Goal: Information Seeking & Learning: Find specific fact

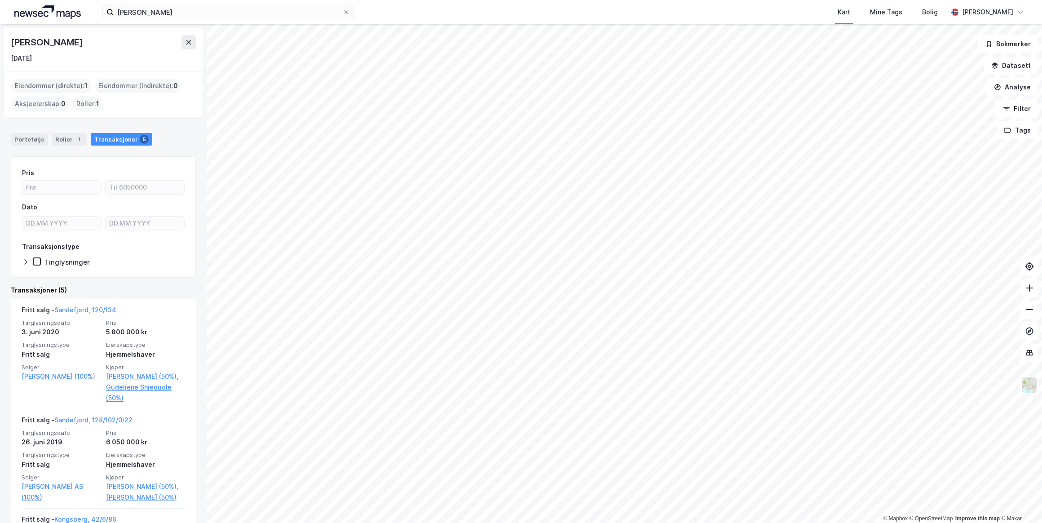
scroll to position [337, 0]
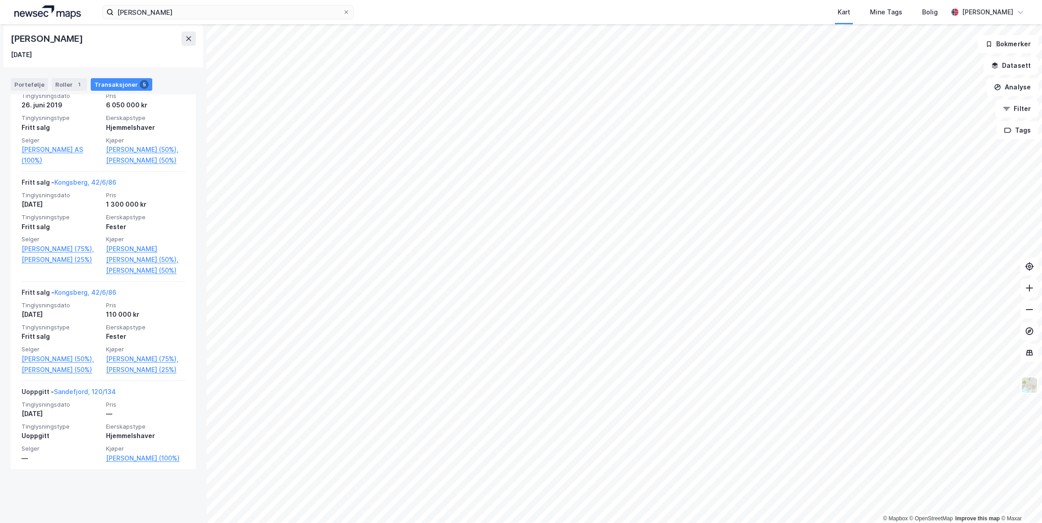
click at [347, 10] on icon at bounding box center [346, 11] width 5 height 5
click at [343, 10] on input "[PERSON_NAME]" at bounding box center [228, 11] width 229 height 13
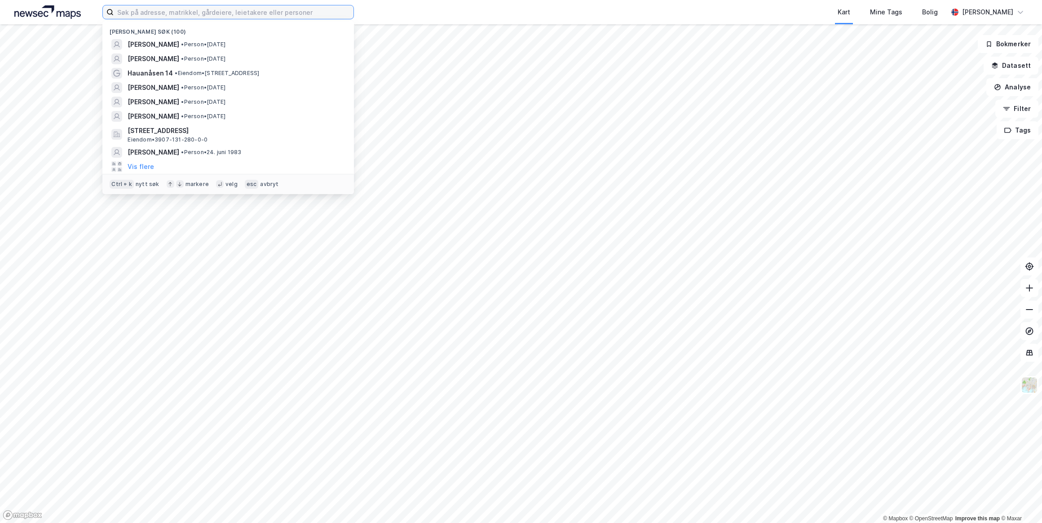
paste input "[PERSON_NAME][GEOGRAPHIC_DATA]"
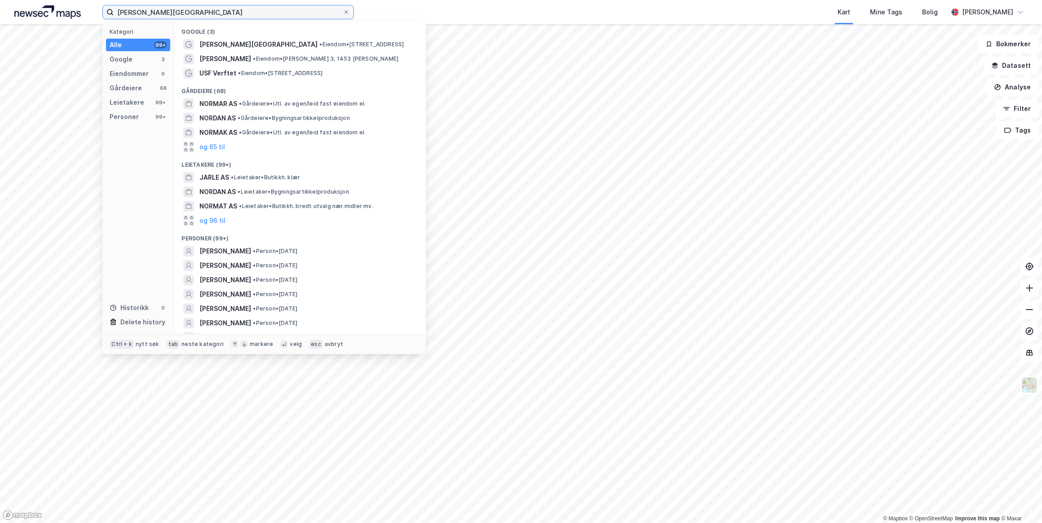
type input "[PERSON_NAME][GEOGRAPHIC_DATA]"
click at [251, 249] on span "[PERSON_NAME]" at bounding box center [225, 251] width 52 height 11
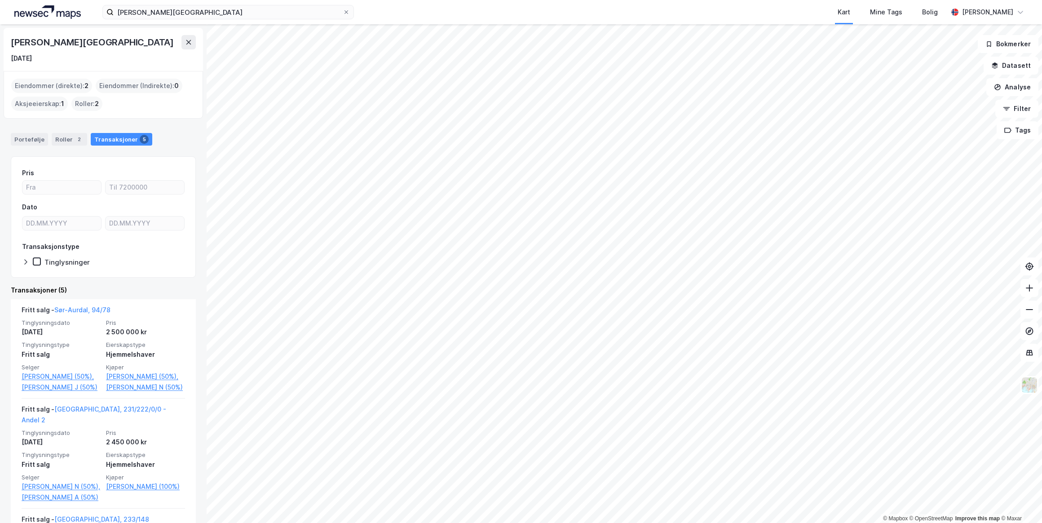
click at [349, 10] on icon at bounding box center [346, 11] width 5 height 5
click at [343, 10] on input "[PERSON_NAME][GEOGRAPHIC_DATA]" at bounding box center [228, 11] width 229 height 13
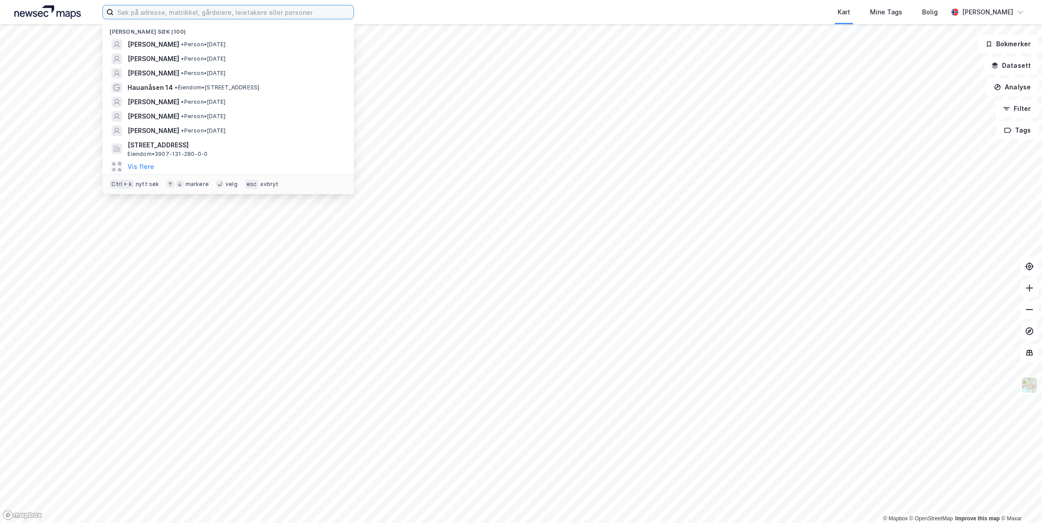
paste input "[PERSON_NAME]"
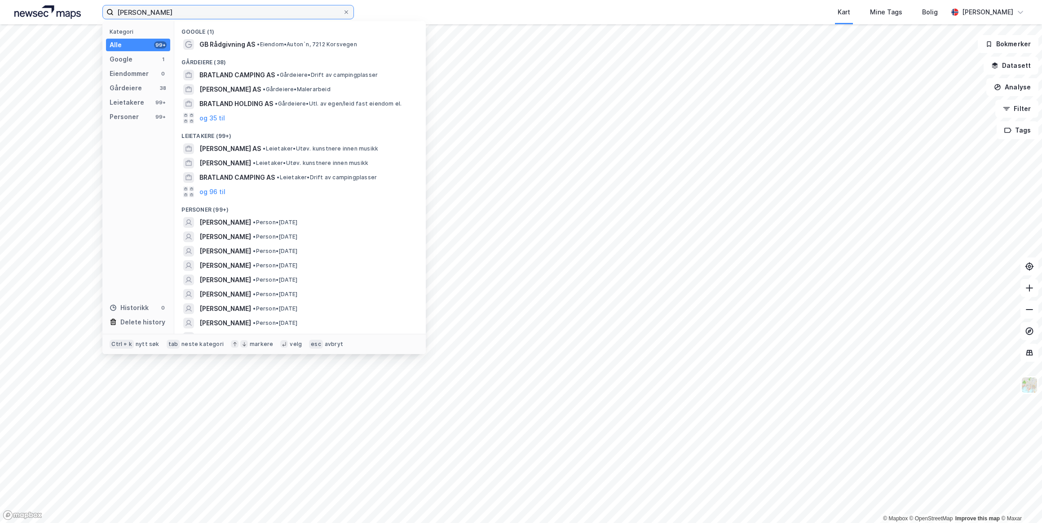
type input "[PERSON_NAME]"
click at [251, 224] on span "[PERSON_NAME]" at bounding box center [225, 222] width 52 height 11
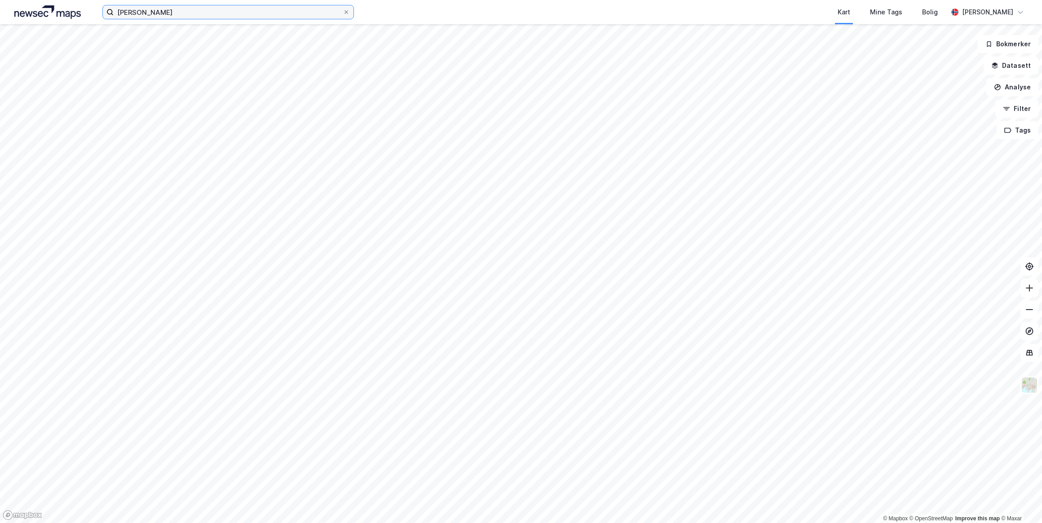
click at [196, 17] on input "[PERSON_NAME]" at bounding box center [228, 11] width 229 height 13
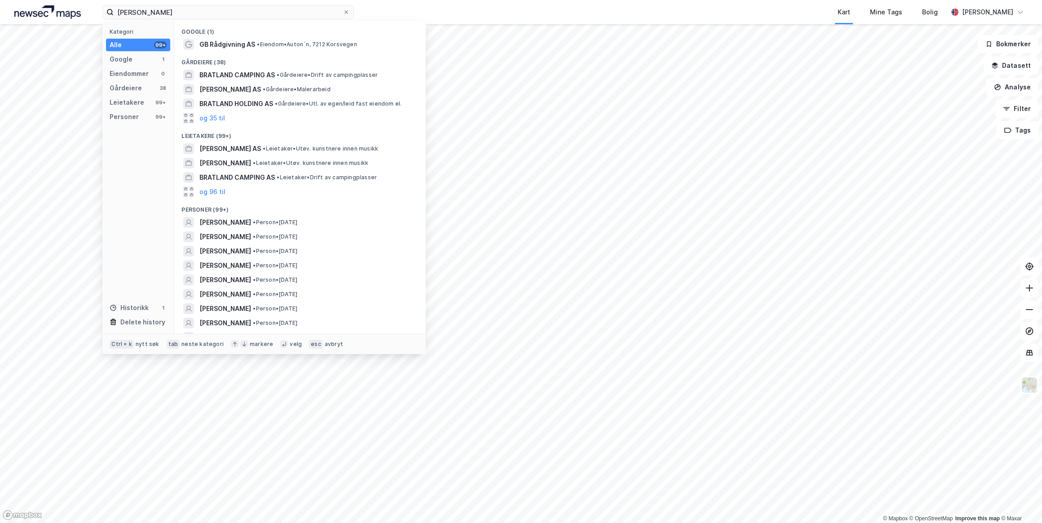
click at [221, 146] on span "[PERSON_NAME] AS" at bounding box center [230, 148] width 62 height 11
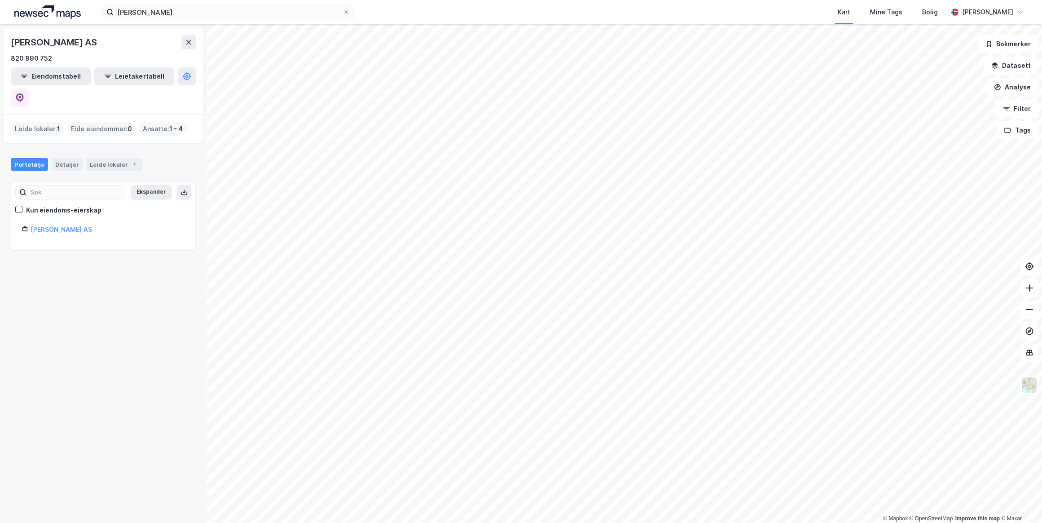
click at [105, 158] on div "Leide lokaler 1" at bounding box center [114, 164] width 56 height 13
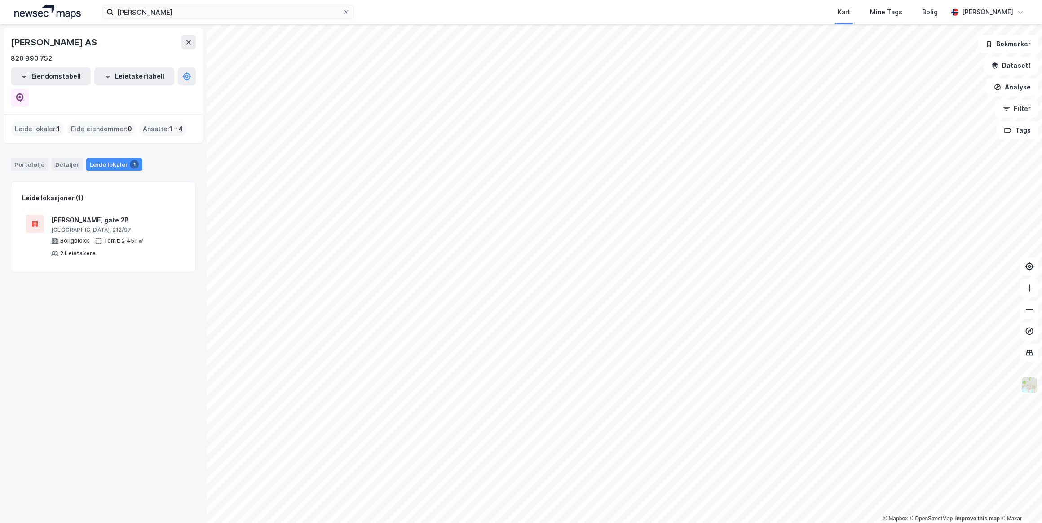
click at [346, 10] on icon at bounding box center [346, 11] width 5 height 5
click at [343, 10] on input "[PERSON_NAME]" at bounding box center [228, 11] width 229 height 13
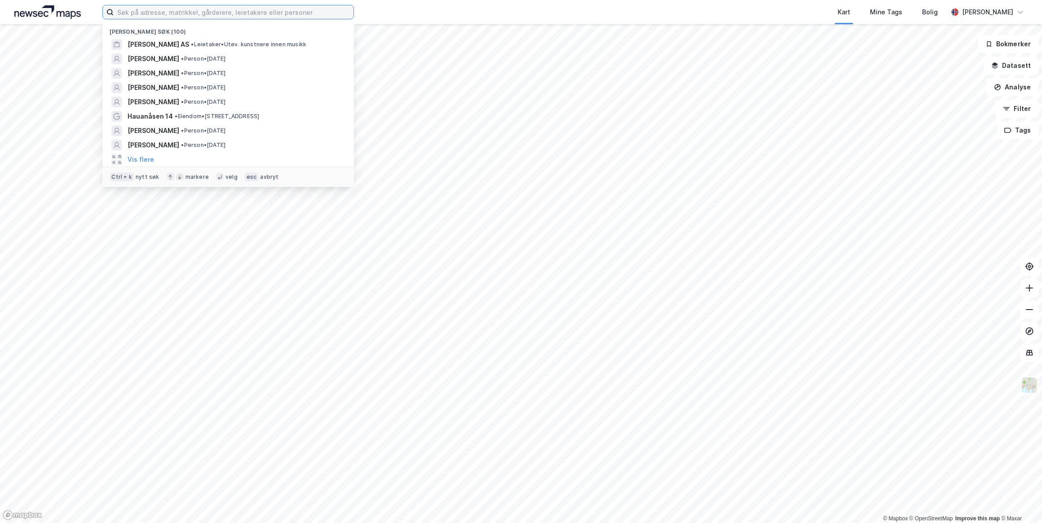
paste input "[PERSON_NAME]"
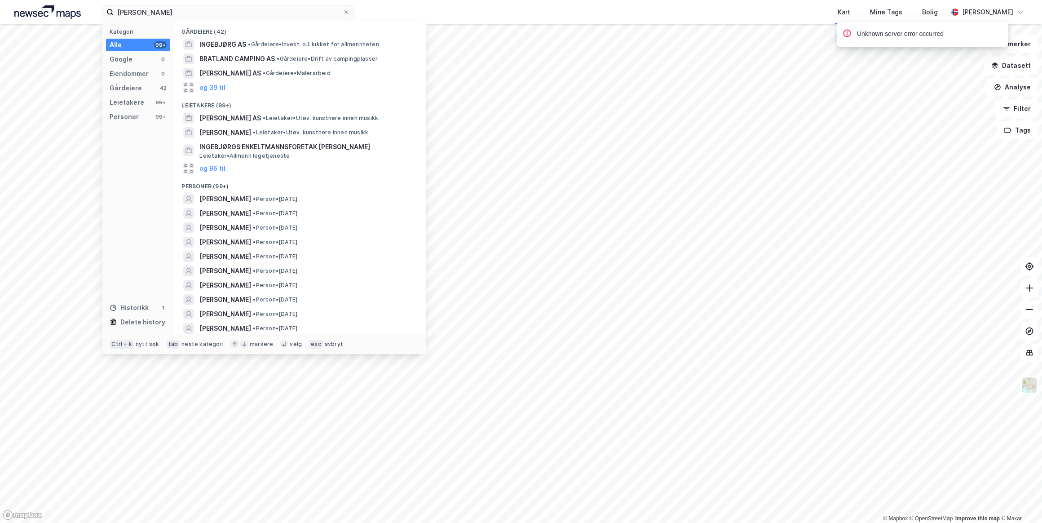
click at [420, 13] on div "Kart Mine Tags Bolig" at bounding box center [672, 12] width 551 height 24
drag, startPoint x: 201, startPoint y: 9, endPoint x: 77, endPoint y: 11, distance: 124.0
click at [77, 11] on div "[PERSON_NAME] Kategori Alle 99+ Google 0 Eiendommer 0 Gårdeiere 42 Leietakere 9…" at bounding box center [521, 12] width 1042 height 24
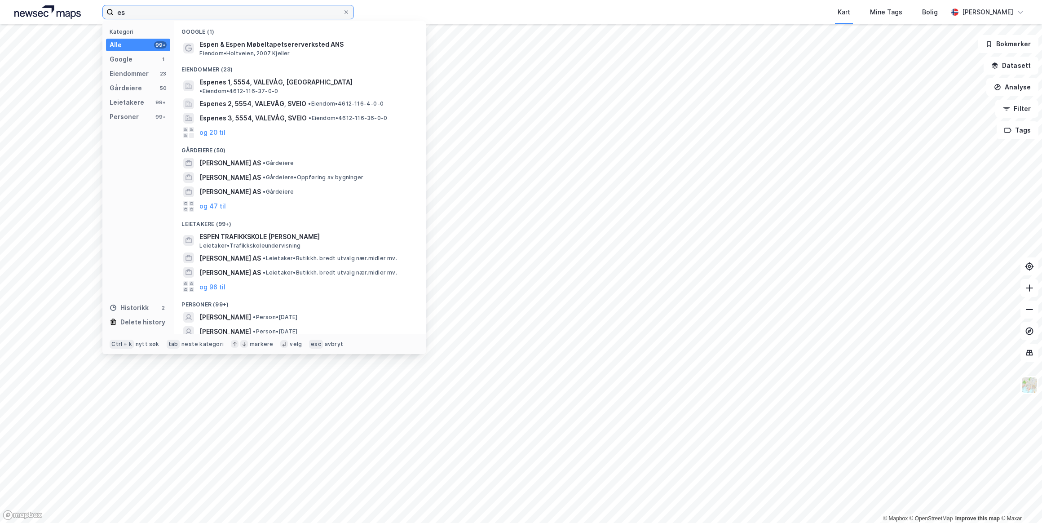
type input "e"
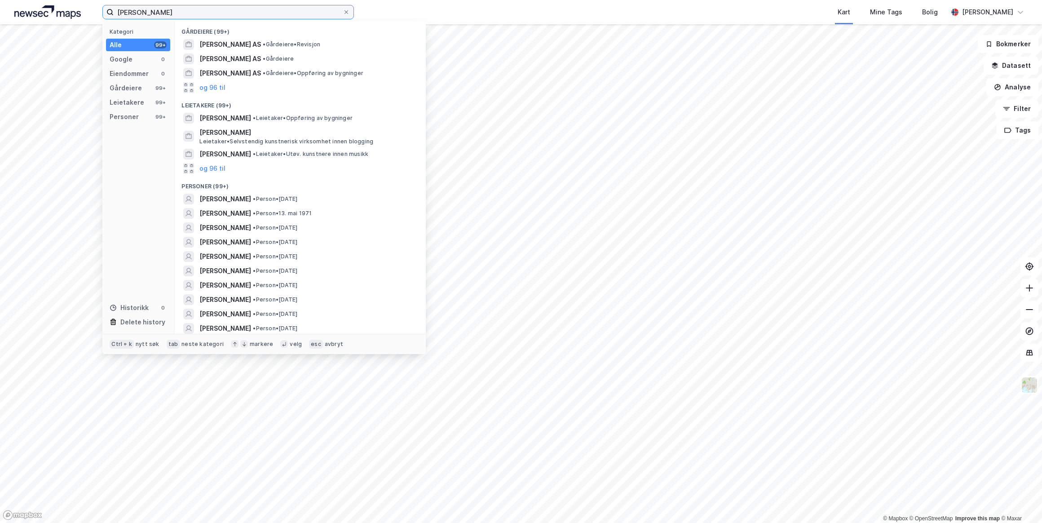
type input "[PERSON_NAME]"
click at [262, 195] on span "• Person • [DATE]" at bounding box center [275, 198] width 44 height 7
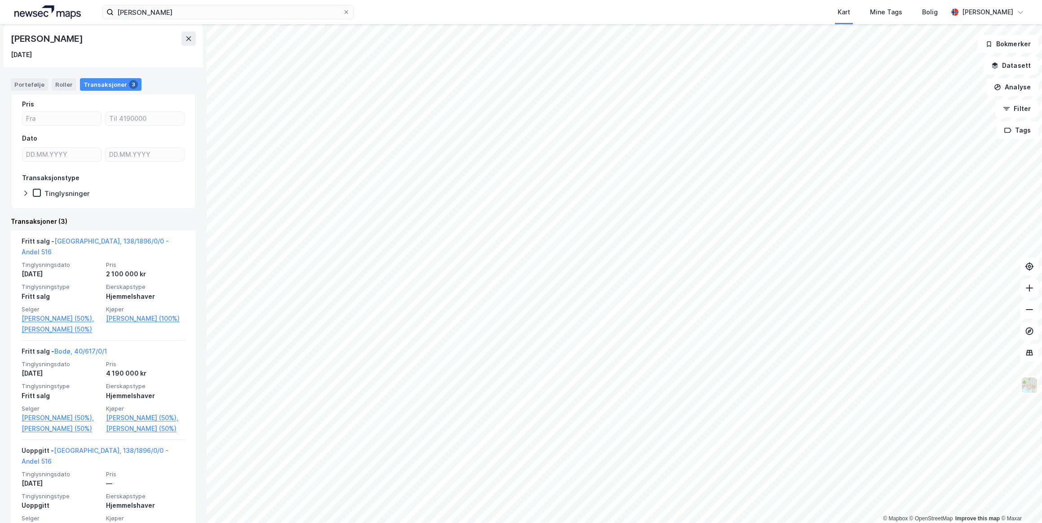
scroll to position [117, 0]
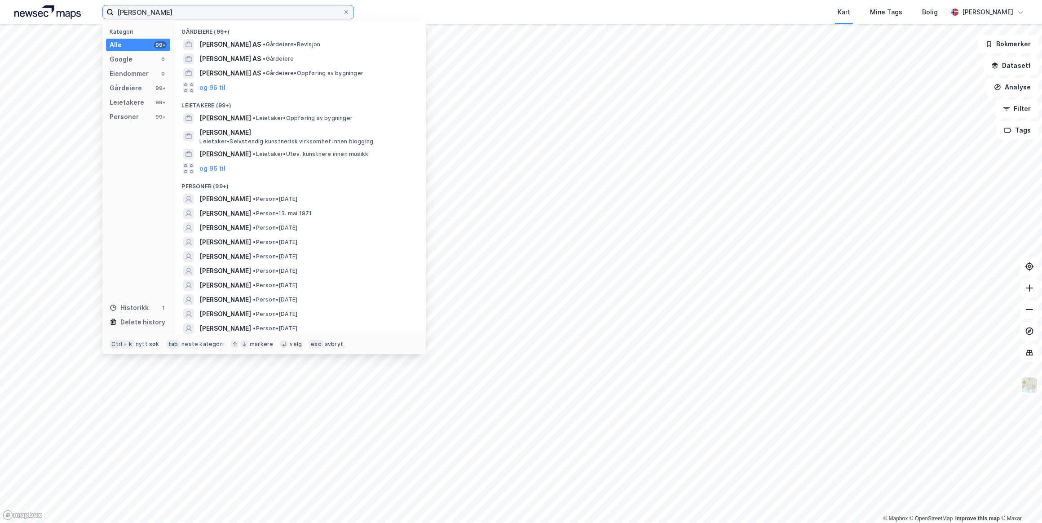
click at [171, 10] on input "[PERSON_NAME]" at bounding box center [228, 11] width 229 height 13
click at [287, 215] on span "• Person • [DATE]" at bounding box center [282, 213] width 59 height 7
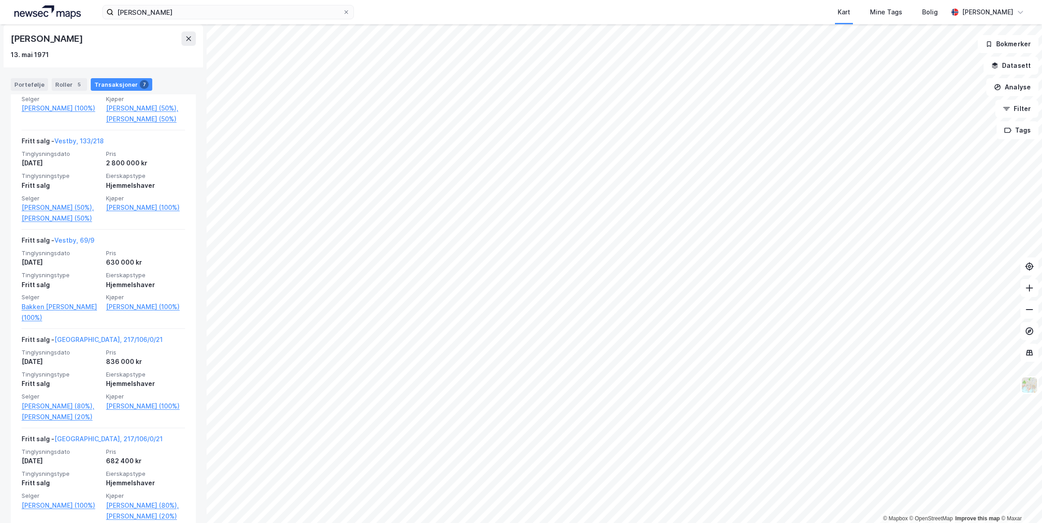
scroll to position [408, 0]
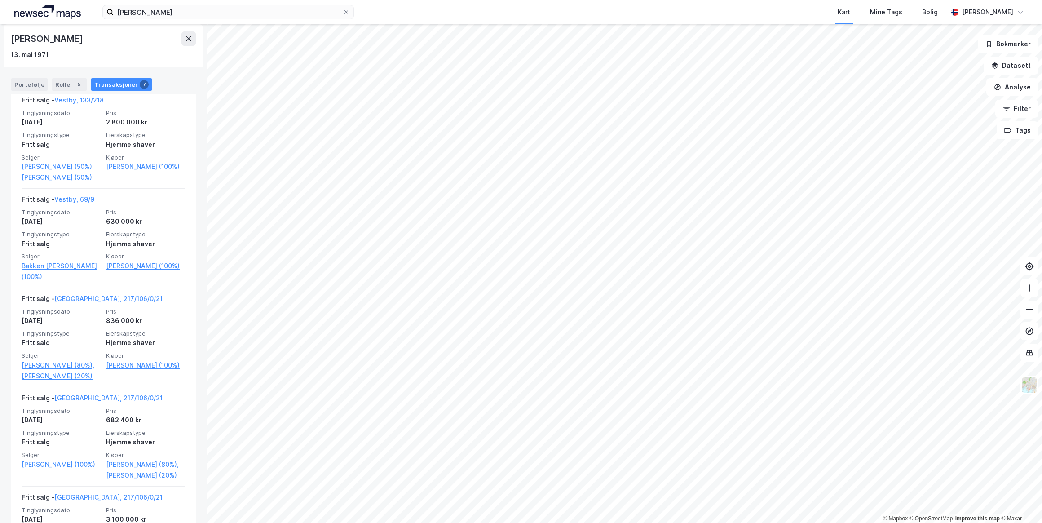
click at [57, 381] on link "[PERSON_NAME] (20%)" at bounding box center [61, 376] width 79 height 11
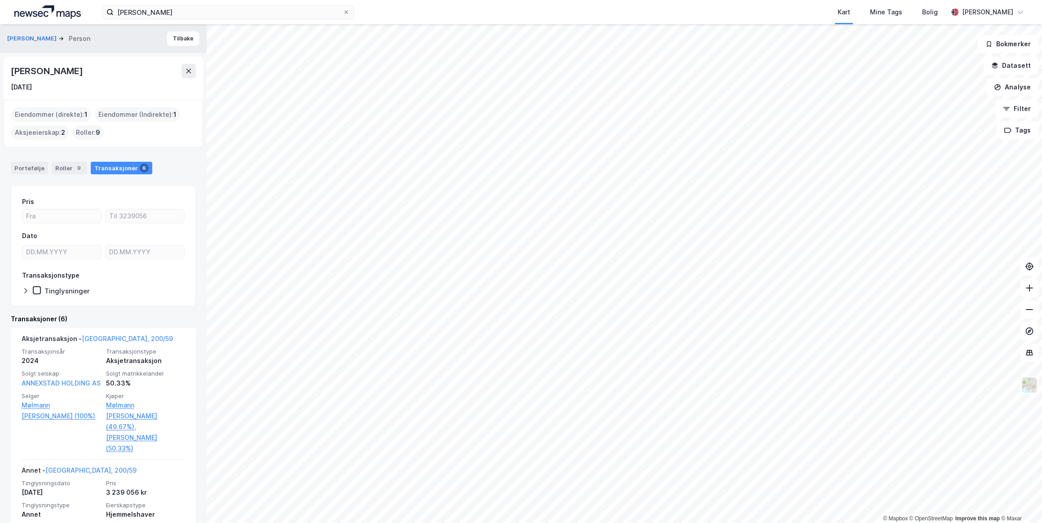
drag, startPoint x: 149, startPoint y: 72, endPoint x: 10, endPoint y: 67, distance: 138.9
click at [11, 67] on div "[PERSON_NAME]" at bounding box center [103, 71] width 185 height 14
drag, startPoint x: 10, startPoint y: 67, endPoint x: 96, endPoint y: 68, distance: 85.4
copy div "[PERSON_NAME]"
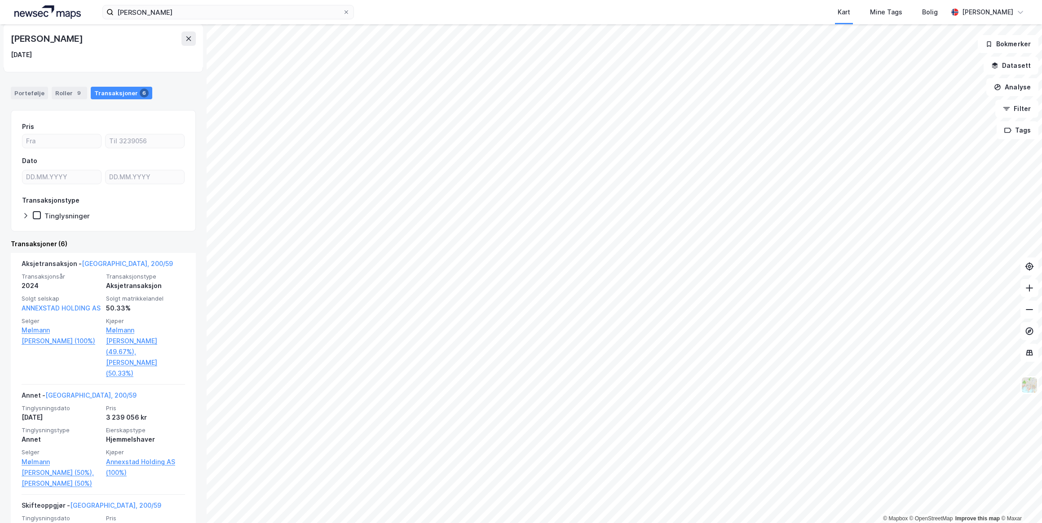
scroll to position [122, 0]
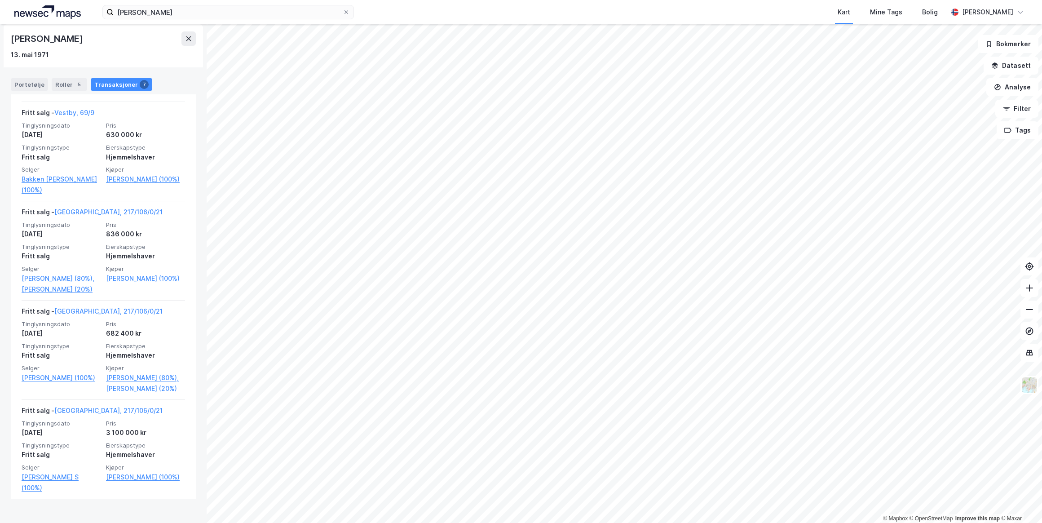
scroll to position [513, 0]
click at [84, 417] on link "[GEOGRAPHIC_DATA], 217/106/0/21" at bounding box center [108, 414] width 108 height 8
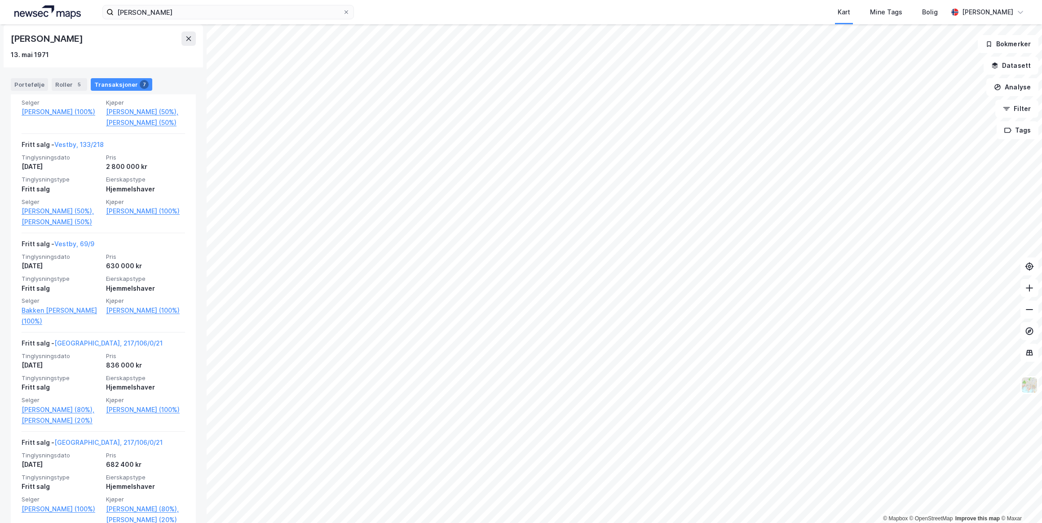
scroll to position [350, 0]
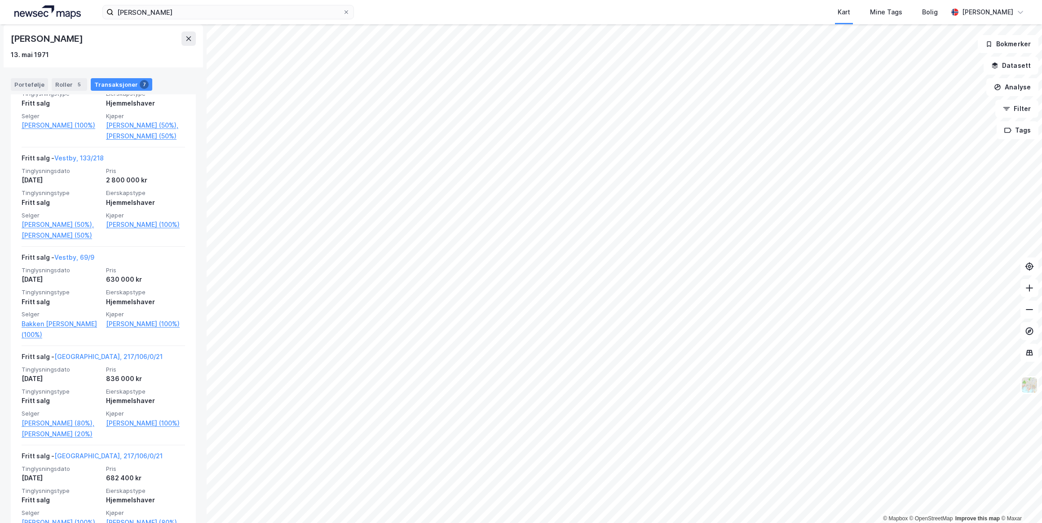
click at [76, 261] on link "Vestby, 69/9" at bounding box center [74, 257] width 40 height 8
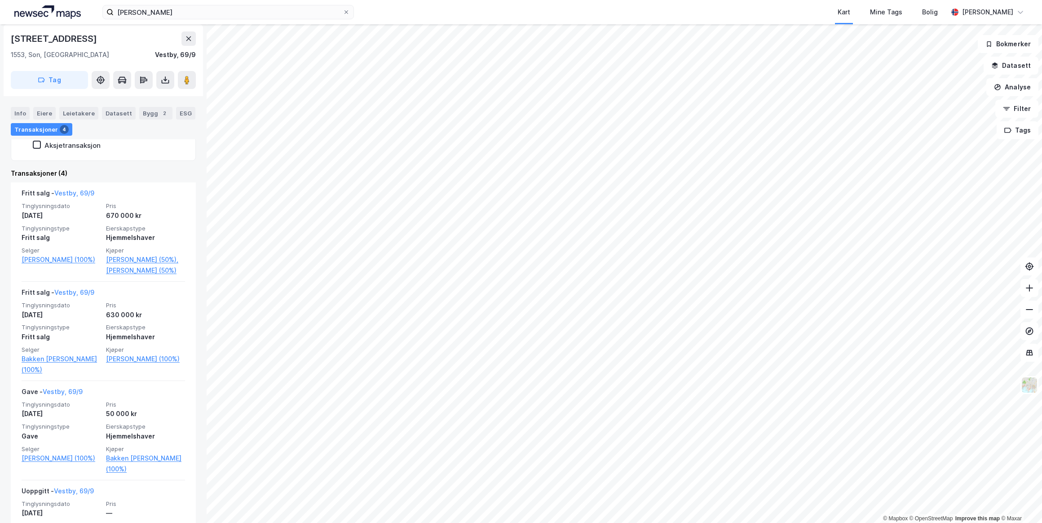
scroll to position [301, 0]
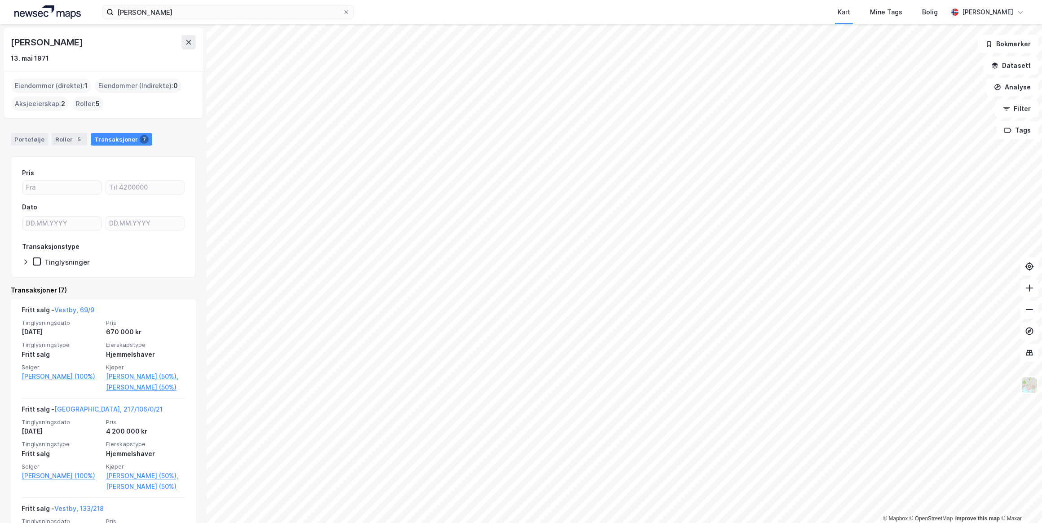
click at [75, 138] on div "5" at bounding box center [79, 139] width 9 height 9
click at [346, 13] on icon at bounding box center [346, 11] width 5 height 5
click at [343, 13] on input "[PERSON_NAME]" at bounding box center [228, 11] width 229 height 13
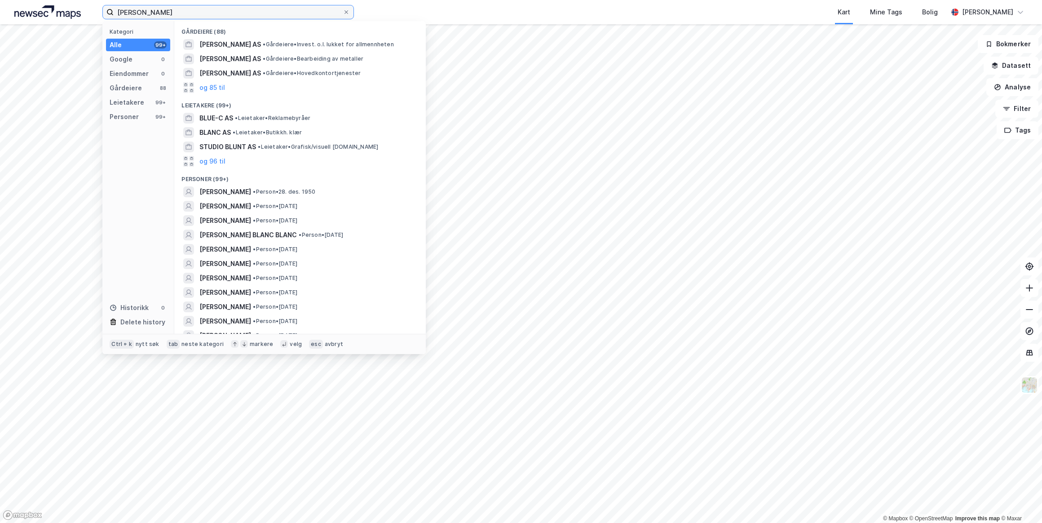
type input "[PERSON_NAME]"
click at [235, 191] on span "[PERSON_NAME]" at bounding box center [225, 191] width 52 height 11
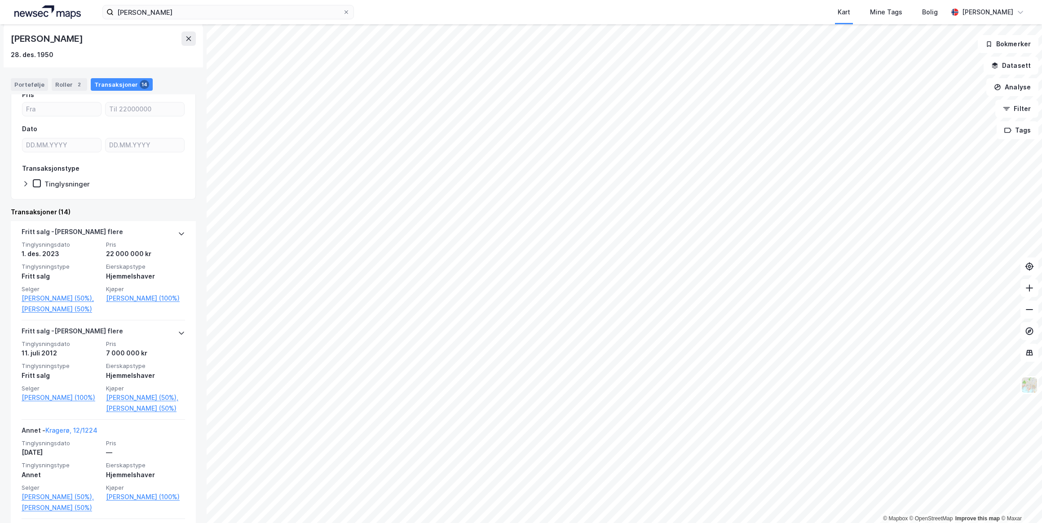
scroll to position [81, 0]
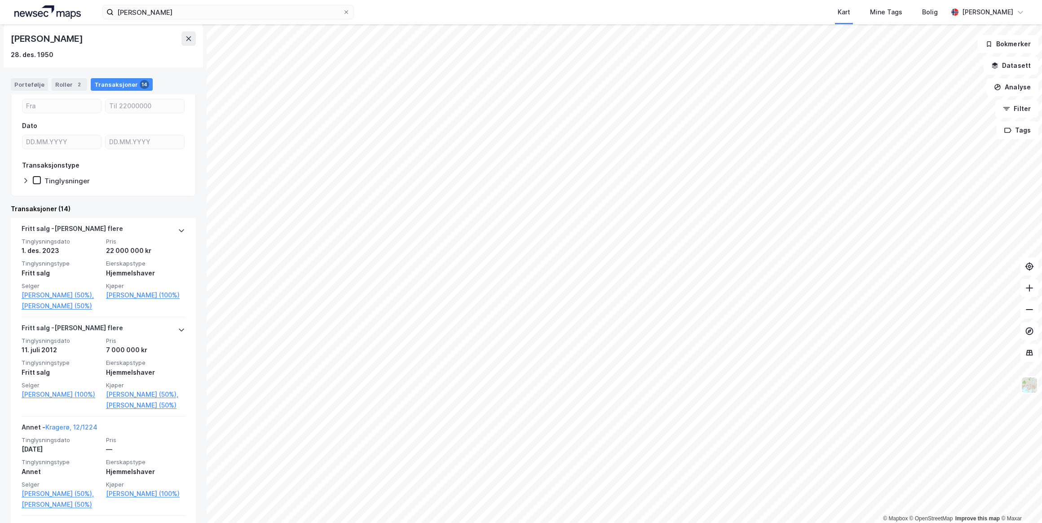
click at [178, 230] on icon at bounding box center [181, 230] width 7 height 7
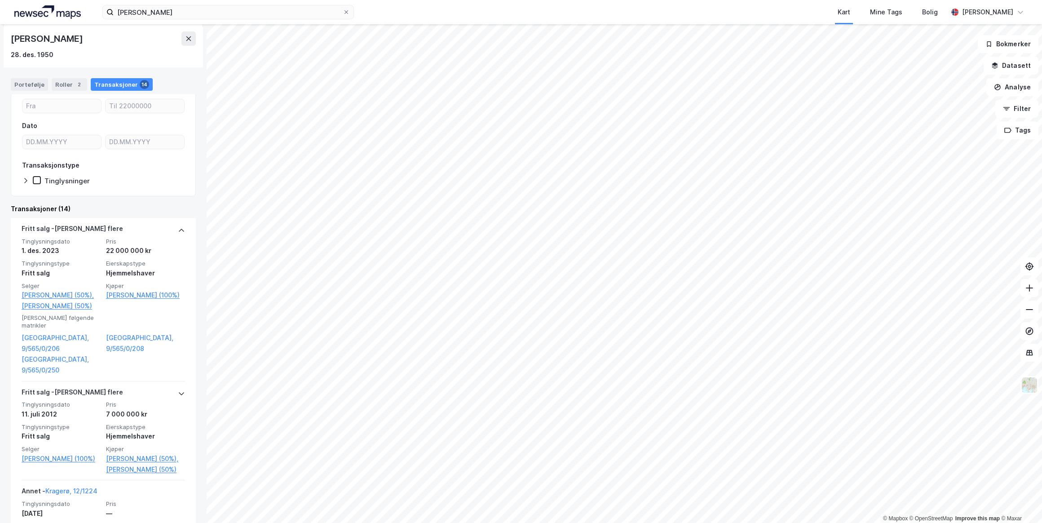
click at [44, 341] on link "[GEOGRAPHIC_DATA], 9/565/0/206" at bounding box center [61, 343] width 79 height 22
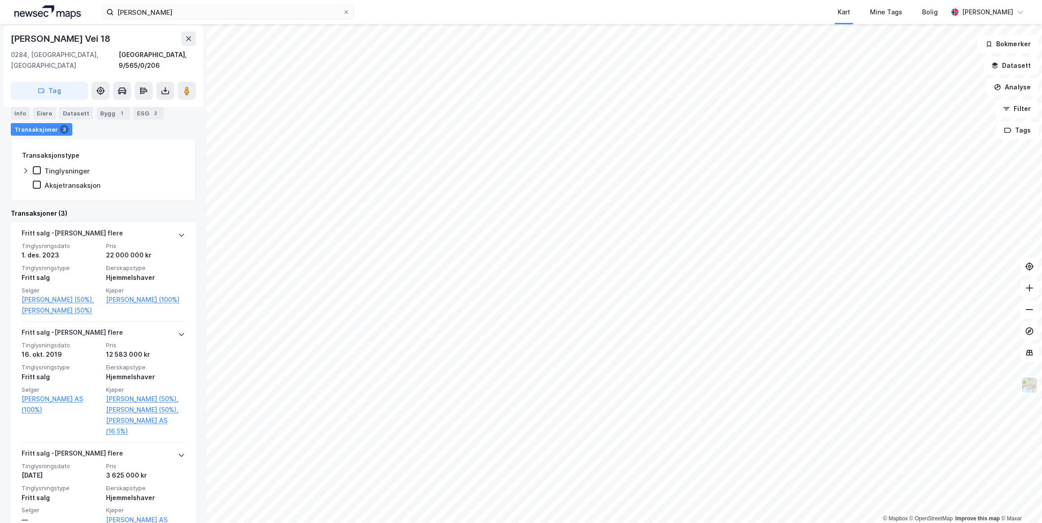
scroll to position [260, 0]
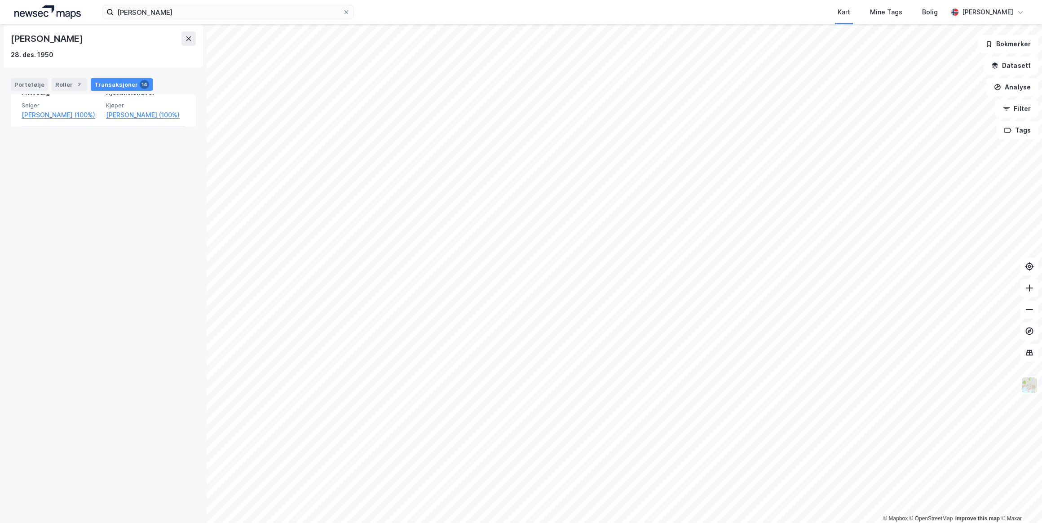
scroll to position [1208, 0]
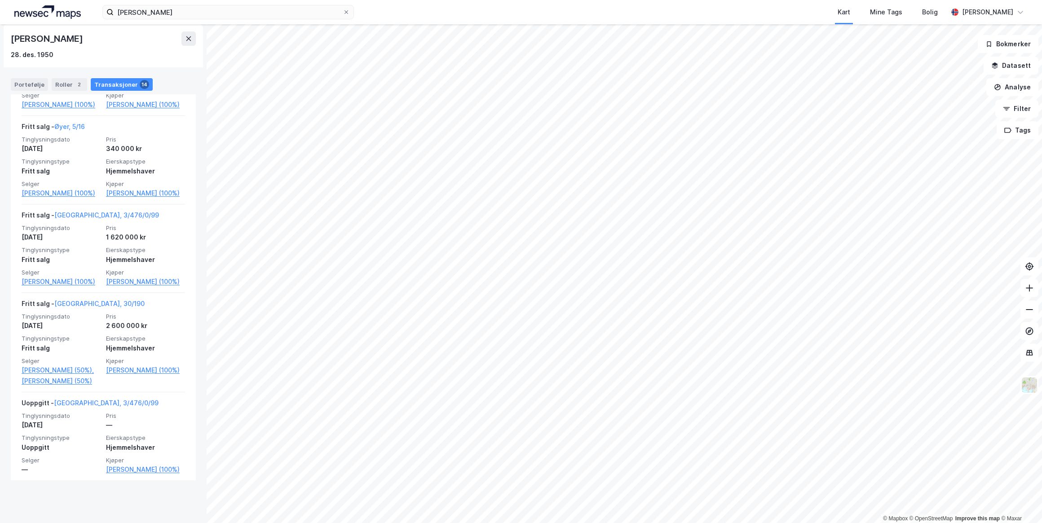
click at [83, 307] on link "[GEOGRAPHIC_DATA], 30/190" at bounding box center [99, 304] width 90 height 8
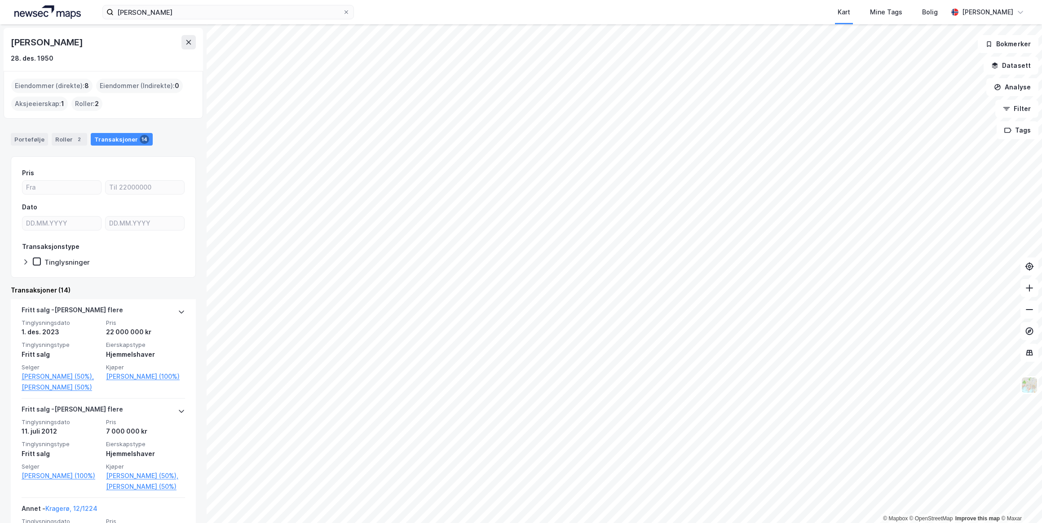
scroll to position [1230, 0]
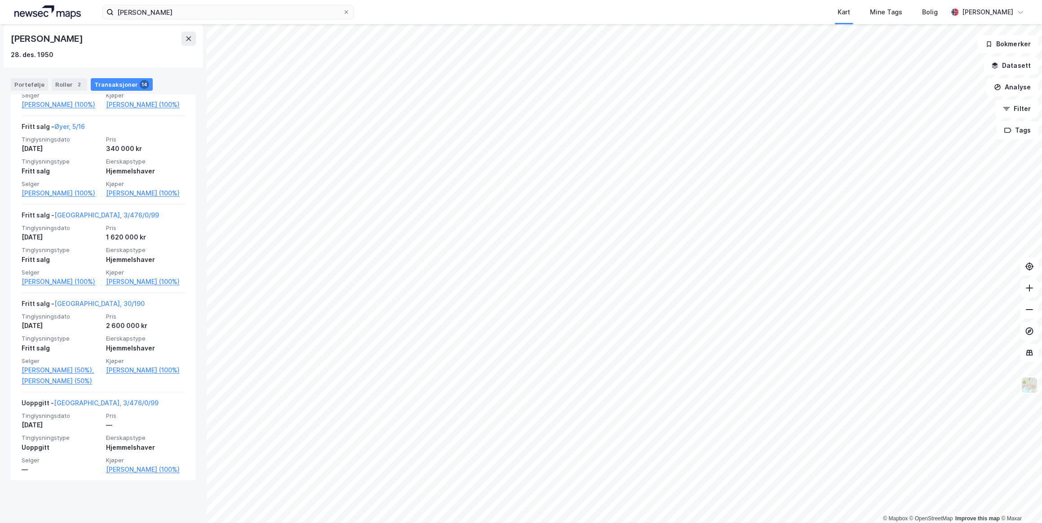
click at [85, 213] on link "[GEOGRAPHIC_DATA], 3/476/0/99" at bounding box center [106, 215] width 105 height 8
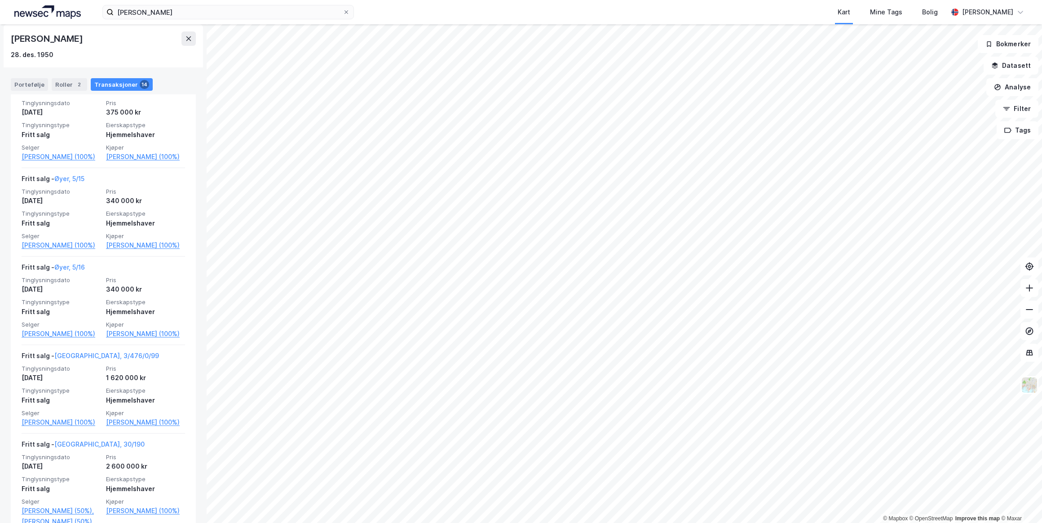
scroll to position [1024, 0]
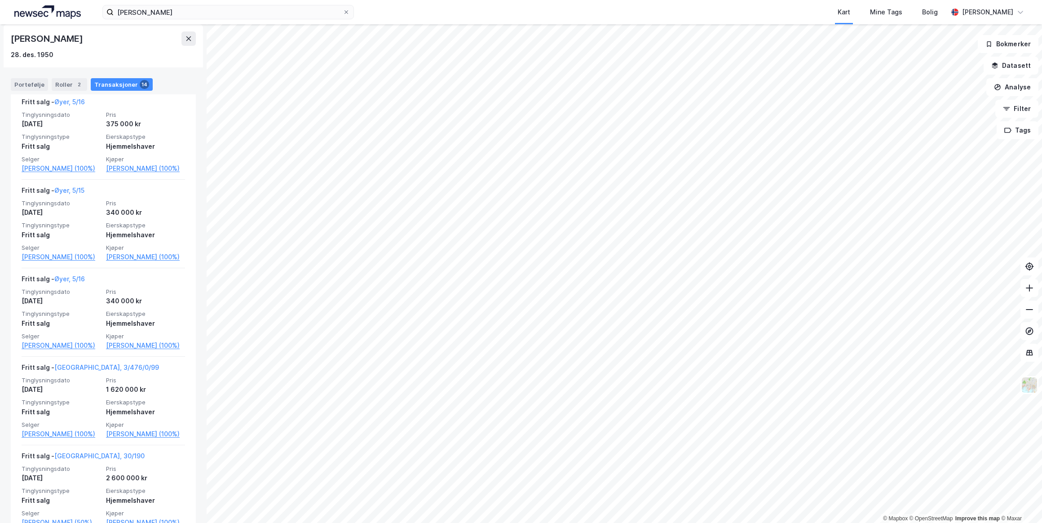
click at [77, 283] on link "Øyer, 5/16" at bounding box center [69, 279] width 31 height 8
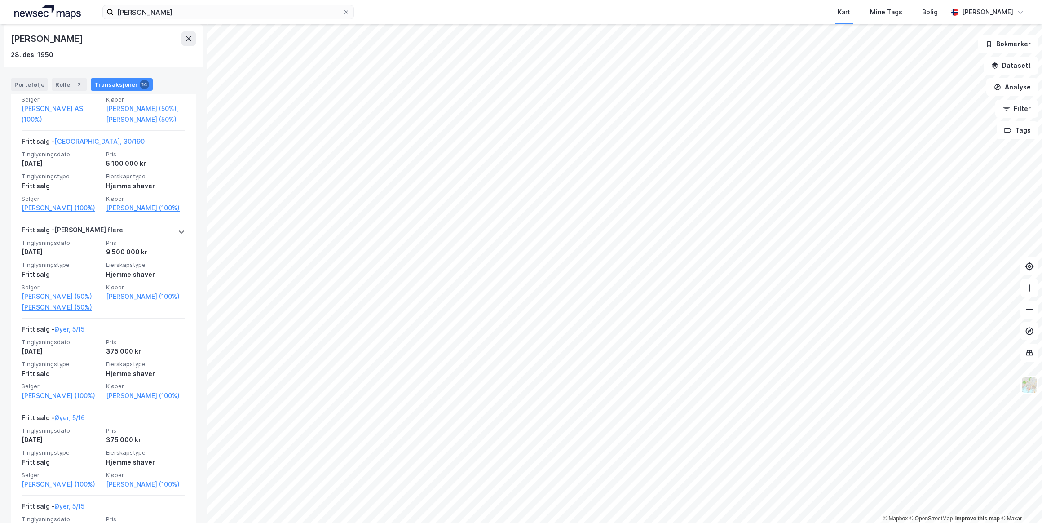
scroll to position [697, 0]
click at [178, 236] on icon at bounding box center [181, 232] width 7 height 7
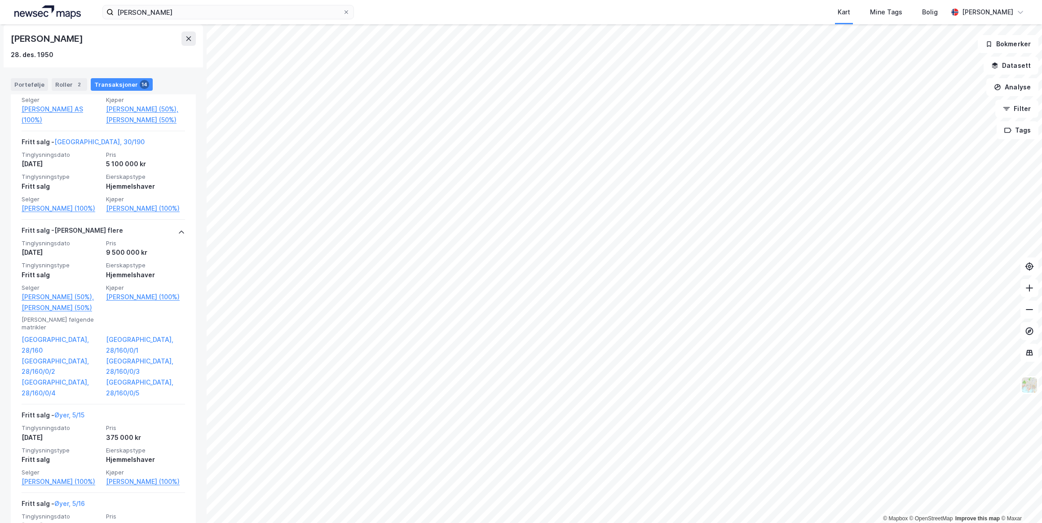
click at [50, 342] on link "[GEOGRAPHIC_DATA], 28/160" at bounding box center [61, 345] width 79 height 22
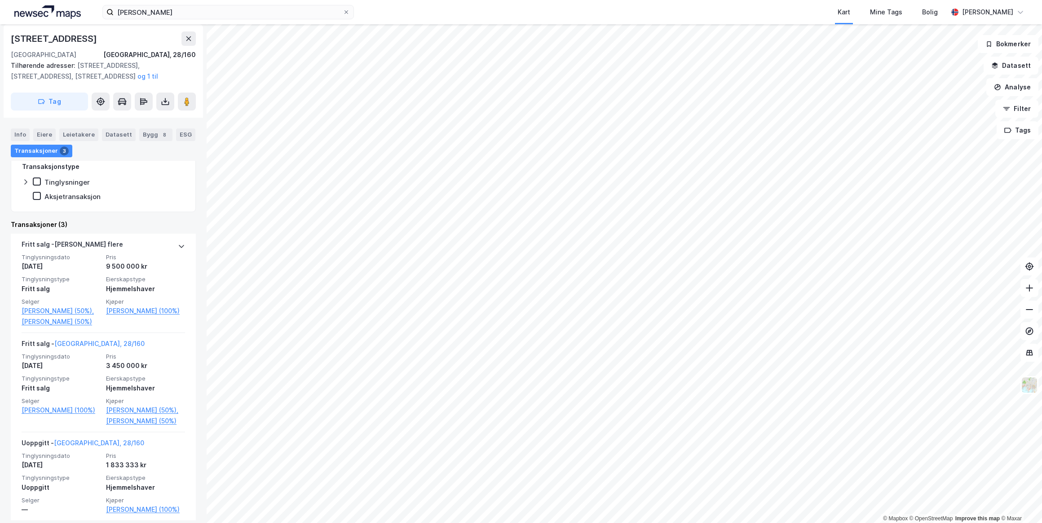
scroll to position [186, 0]
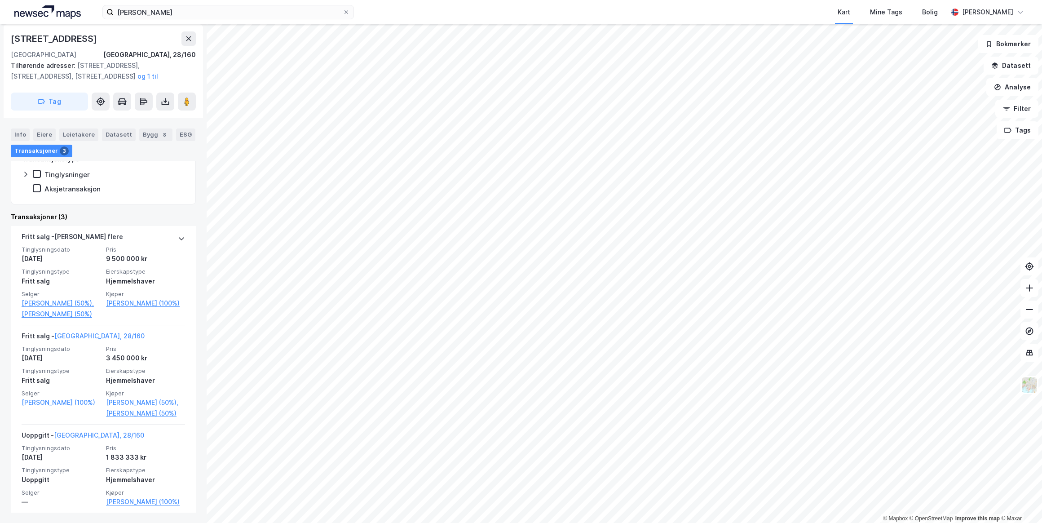
click at [181, 237] on div "[PERSON_NAME] flere Tinglysningsdato [DATE] Pris 9 500 000 kr Tinglysningstype …" at bounding box center [103, 275] width 185 height 99
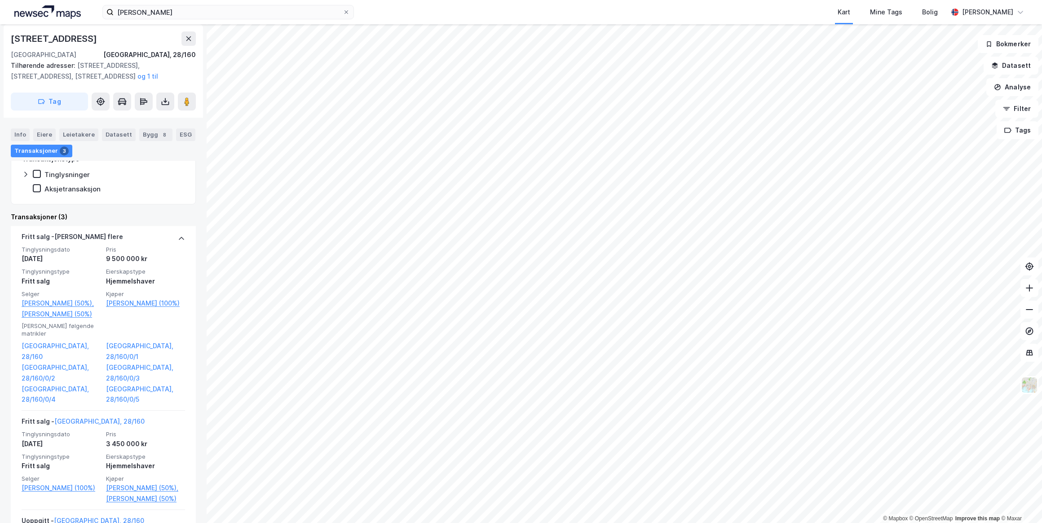
click at [121, 384] on link "[GEOGRAPHIC_DATA], 28/160/0/5" at bounding box center [145, 395] width 79 height 22
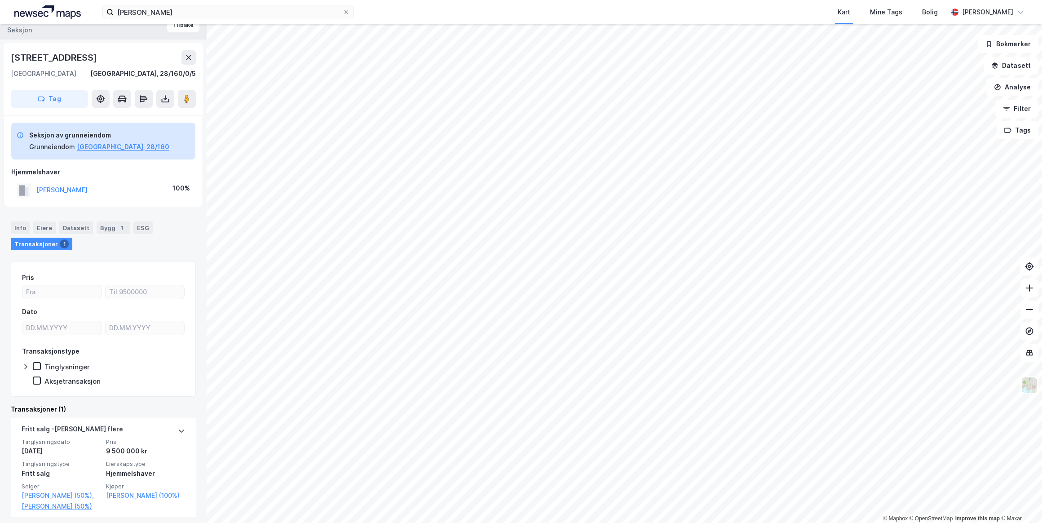
scroll to position [18, 0]
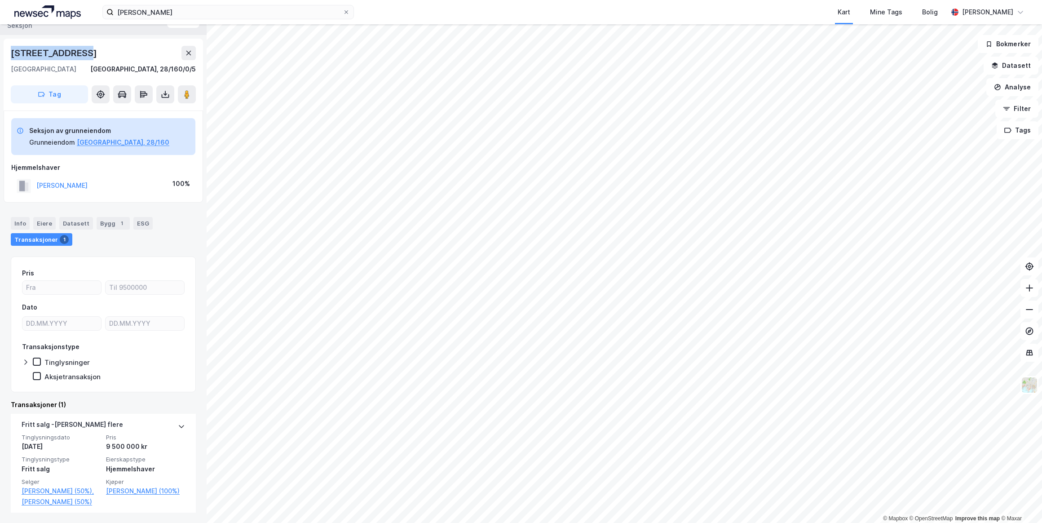
drag, startPoint x: 75, startPoint y: 49, endPoint x: 4, endPoint y: 51, distance: 70.6
click at [4, 51] on div "[STREET_ADDRESS], 28/160/0/5 Tag" at bounding box center [103, 75] width 199 height 72
drag, startPoint x: 4, startPoint y: 51, endPoint x: 33, endPoint y: 51, distance: 28.3
copy div "[STREET_ADDRESS]"
